Goal: Information Seeking & Learning: Learn about a topic

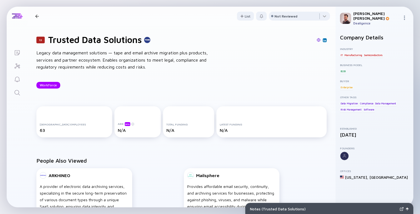
click at [208, 54] on div "Legacy data management solutions — tape and email archive migration plus produc…" at bounding box center [125, 59] width 178 height 21
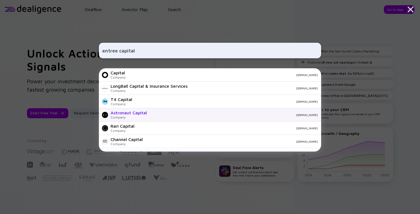
scroll to position [222, 0]
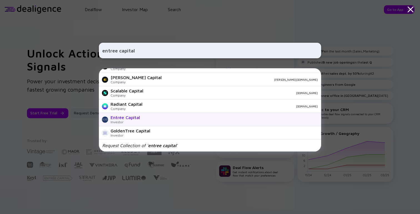
type input "entree capital"
click at [130, 118] on div "Entrée Capital" at bounding box center [124, 117] width 29 height 5
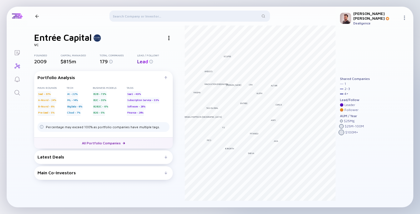
click at [107, 142] on link "All Portfolio Companies" at bounding box center [103, 142] width 139 height 11
click at [71, 34] on h1 "Entrée Capital" at bounding box center [62, 37] width 57 height 11
